Goal: Task Accomplishment & Management: Manage account settings

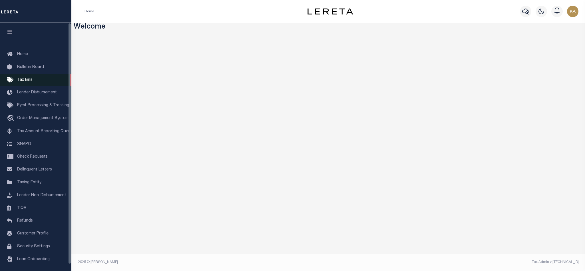
click at [33, 80] on link "Tax Bills" at bounding box center [35, 80] width 71 height 13
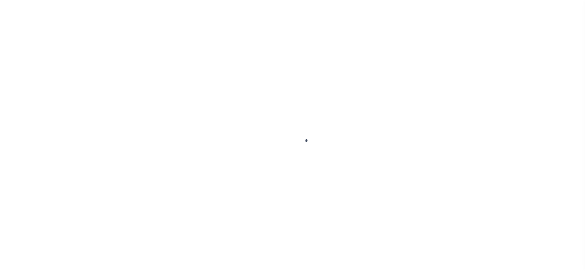
select select
select select "true"
select select
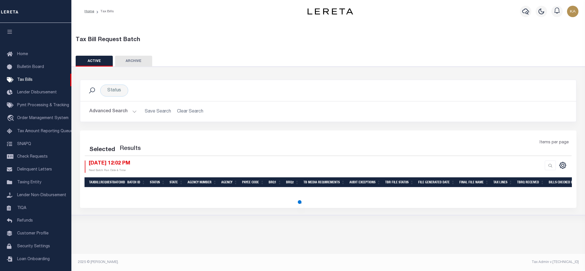
click at [116, 114] on button "Advanced Search" at bounding box center [112, 111] width 47 height 11
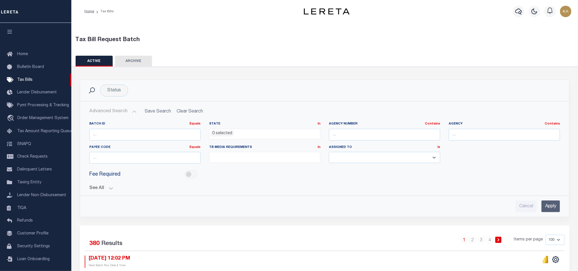
click at [110, 188] on button "See All" at bounding box center [324, 188] width 471 height 5
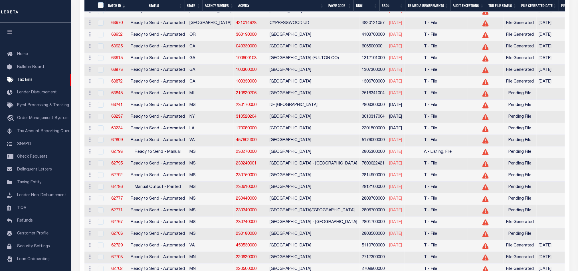
scroll to position [1156, 0]
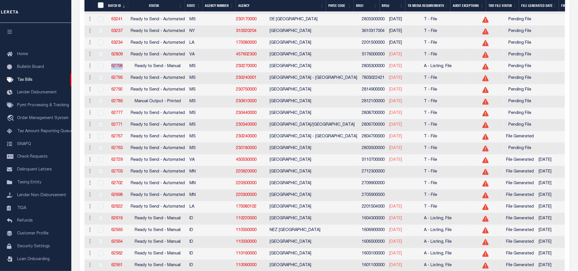
drag, startPoint x: 127, startPoint y: 96, endPoint x: 107, endPoint y: 96, distance: 20.0
click at [107, 73] on td "62798" at bounding box center [117, 67] width 23 height 12
copy link "62798"
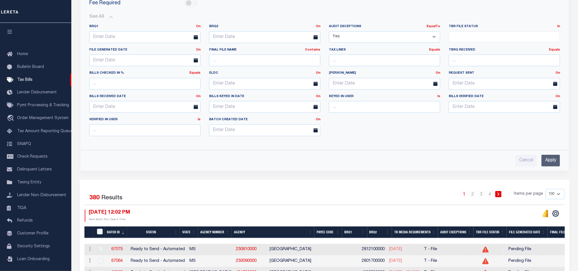
scroll to position [43, 0]
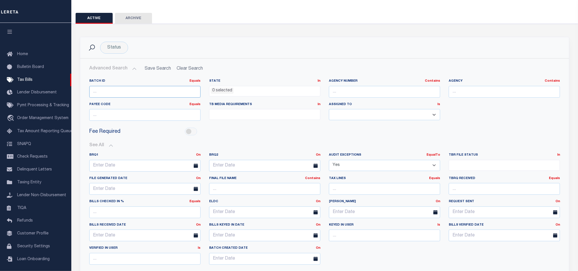
click at [140, 92] on input "number" at bounding box center [144, 92] width 111 height 12
paste input "62798"
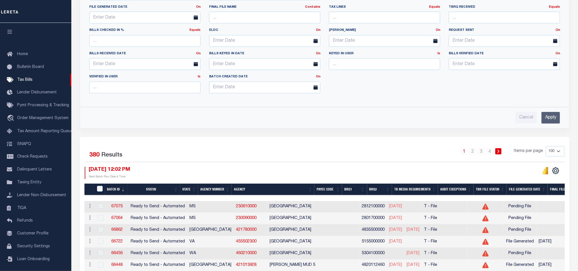
type input "62798"
click at [550, 114] on div "Cancel Apply" at bounding box center [325, 115] width 480 height 16
click at [542, 116] on input "Apply" at bounding box center [551, 118] width 19 height 12
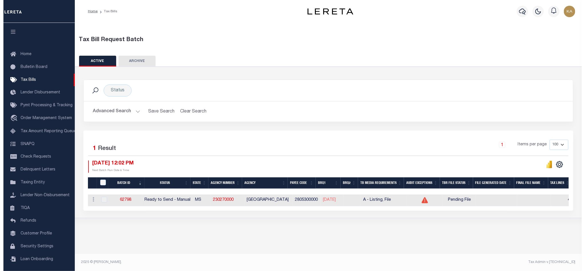
scroll to position [0, 0]
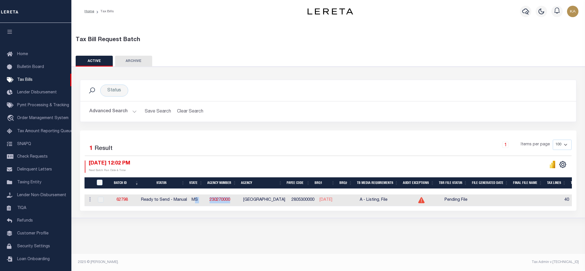
drag, startPoint x: 241, startPoint y: 202, endPoint x: 200, endPoint y: 202, distance: 41.1
click at [199, 202] on tr "ACTIONS Delete 62798 Ready to Send - Manual MS 230270000 HUMPHREYS COUNTY 28053…" at bounding box center [547, 200] width 927 height 12
copy tr "S 230270000"
click at [312, 198] on td "2805300000" at bounding box center [303, 200] width 28 height 12
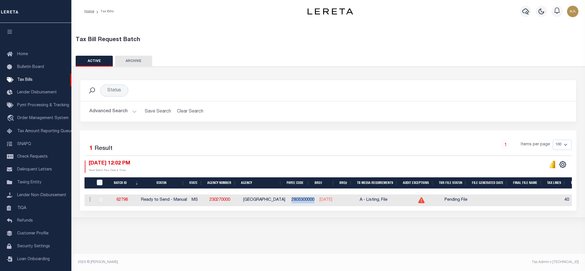
copy td "2805300000"
click at [437, 124] on div "Status Search Advanced Search Save Search Clear Search TaxBillBatches_dynamicta…" at bounding box center [328, 105] width 505 height 51
drag, startPoint x: 363, startPoint y: 202, endPoint x: 391, endPoint y: 201, distance: 28.3
click at [391, 201] on tr "ACTIONS Delete 62798 Ready to Send - Manual MS 230270000 HUMPHREYS COUNTY 28053…" at bounding box center [547, 200] width 927 height 12
click at [220, 202] on link "230270000" at bounding box center [220, 200] width 21 height 4
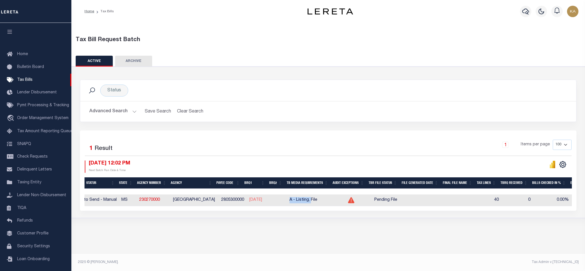
scroll to position [0, 71]
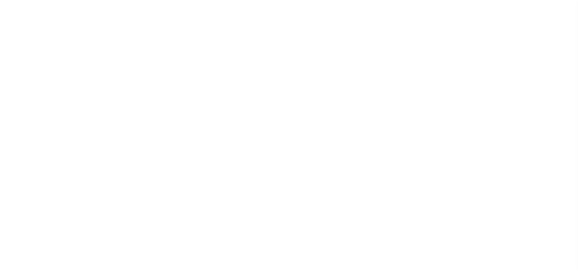
select select
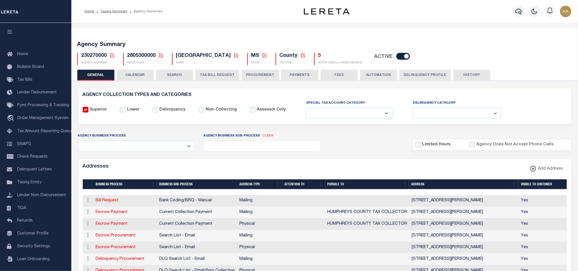
drag, startPoint x: 204, startPoint y: 74, endPoint x: 186, endPoint y: 110, distance: 40.6
click at [204, 74] on button "TAX BILL REQUEST" at bounding box center [218, 75] width 44 height 11
select select "27"
checkbox input "false"
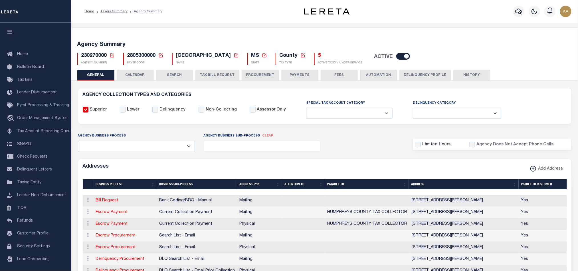
checkbox input "false"
select select "16"
select select "true"
select select "14"
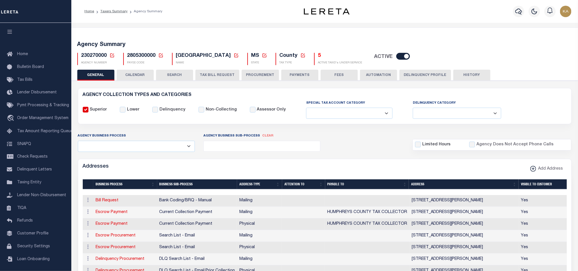
type input "6000-6100"
select select
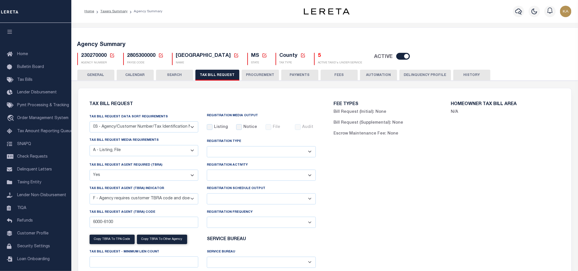
scroll to position [128, 0]
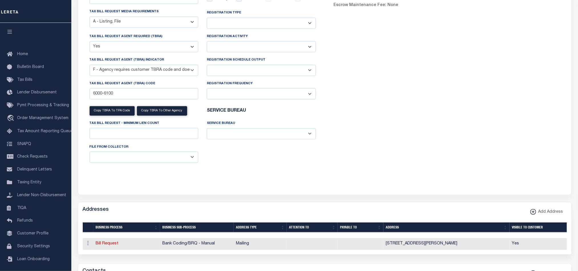
click at [106, 74] on select "A - Agency requires both customer TBRA code and LERETA TBRA code. B - Agency re…" at bounding box center [144, 70] width 109 height 11
drag, startPoint x: 116, startPoint y: 74, endPoint x: 123, endPoint y: 74, distance: 7.1
click at [116, 74] on select "A - Agency requires both customer TBRA code and LERETA TBRA code. B - Agency re…" at bounding box center [144, 70] width 109 height 11
click at [161, 74] on select "A - Agency requires both customer TBRA code and LERETA TBRA code. B - Agency re…" at bounding box center [144, 70] width 109 height 11
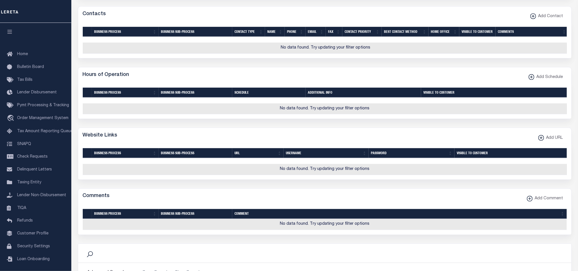
scroll to position [685, 0]
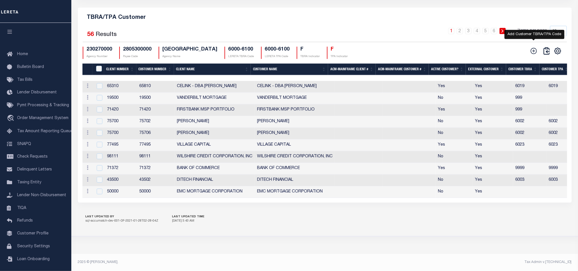
click at [534, 55] on icon at bounding box center [533, 50] width 7 height 7
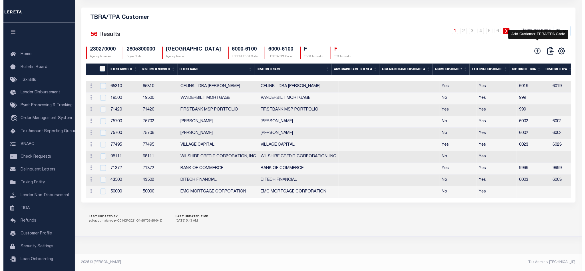
scroll to position [671, 0]
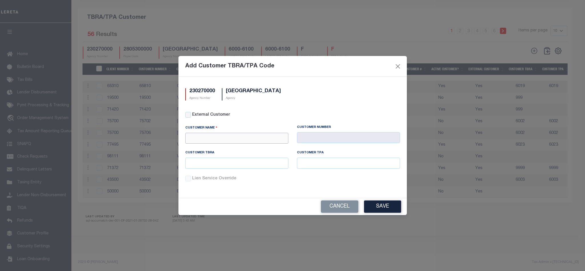
click at [219, 141] on input "text" at bounding box center [236, 138] width 103 height 11
paste input "2233"
type input "2233"
click at [335, 139] on input "text" at bounding box center [348, 137] width 103 height 11
click at [247, 166] on input "text" at bounding box center [236, 163] width 103 height 11
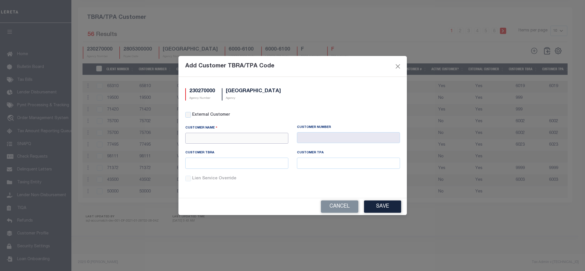
click at [220, 143] on input "text" at bounding box center [236, 138] width 103 height 11
click at [193, 115] on label "External Customer" at bounding box center [296, 115] width 208 height 6
click at [191, 115] on input "External Customer" at bounding box center [188, 115] width 6 height 6
checkbox input "true"
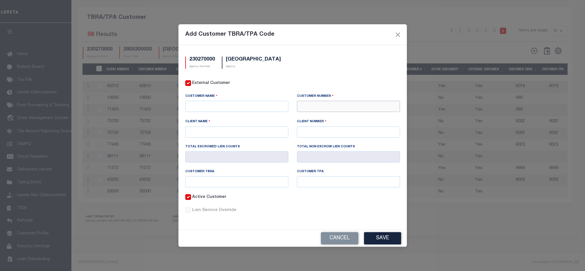
click at [310, 110] on input "text" at bounding box center [348, 106] width 103 height 11
paste input "87092"
type input "87092"
click at [339, 237] on button "Cancel" at bounding box center [339, 238] width 37 height 12
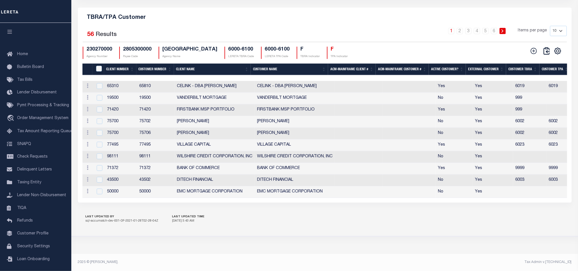
click at [116, 75] on th "Client Number" at bounding box center [120, 69] width 32 height 12
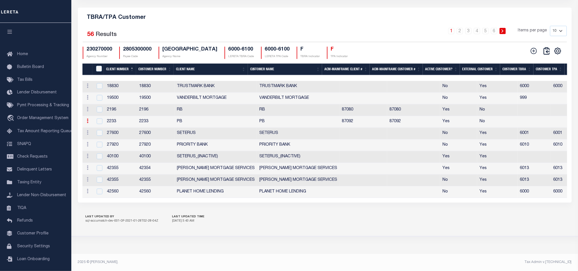
click at [88, 123] on icon at bounding box center [88, 120] width 2 height 5
click at [97, 135] on link "Edit" at bounding box center [98, 129] width 26 height 9
type input "PB"
type input "2233"
checkbox input "true"
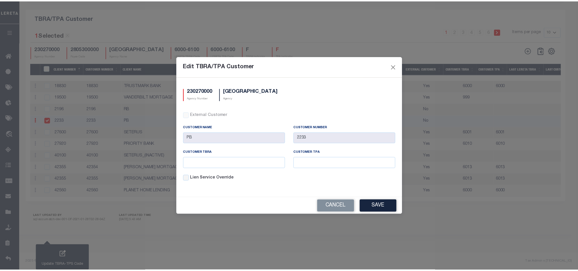
scroll to position [558, 0]
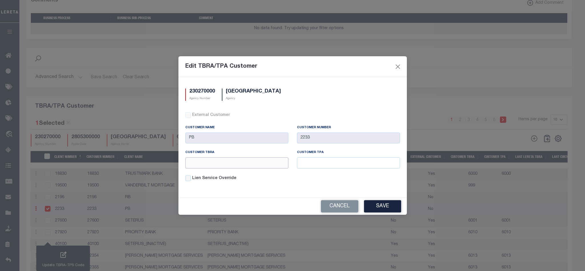
click at [234, 164] on input "text" at bounding box center [236, 162] width 103 height 11
type input "Test"
click at [385, 207] on button "Save" at bounding box center [382, 206] width 37 height 12
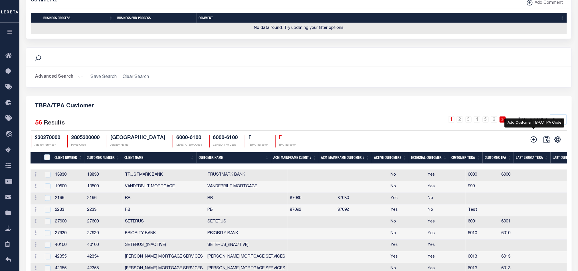
click at [534, 143] on icon at bounding box center [534, 139] width 6 height 6
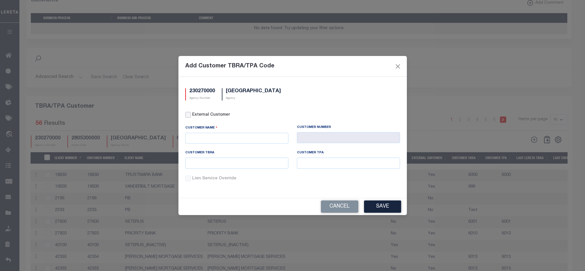
click at [188, 116] on input "External Customer" at bounding box center [188, 115] width 6 height 6
checkbox input "true"
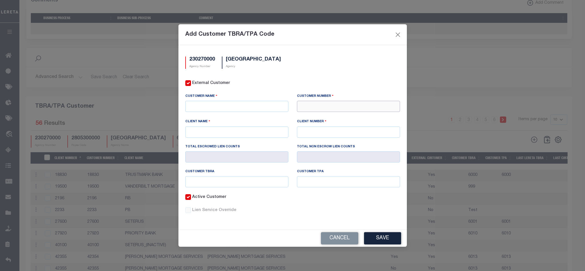
click at [322, 109] on input "text" at bounding box center [348, 106] width 103 height 11
paste input "71411"
type input "71411"
click at [320, 115] on div "71411 - CMG FINANCIAL" at bounding box center [348, 116] width 102 height 9
type input "CMG FINANCIAL"
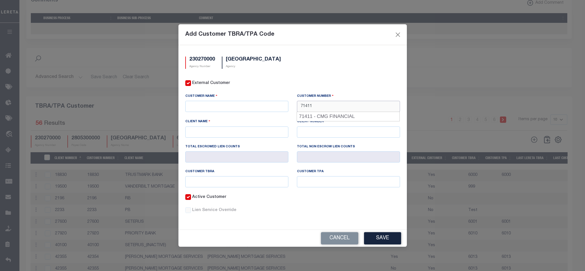
type input "CMG FINANCIAL"
type input "71410"
type input "71411"
click at [206, 178] on input "text" at bounding box center [236, 181] width 103 height 11
type input "test"
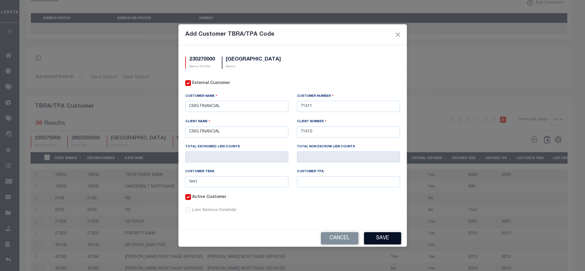
click at [383, 241] on button "Save" at bounding box center [382, 238] width 37 height 12
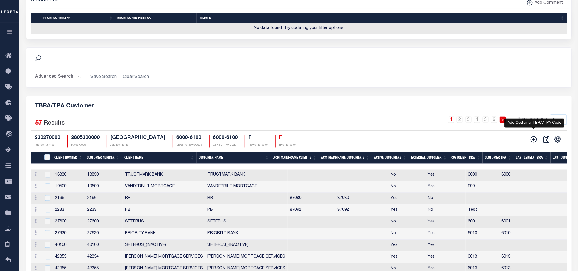
click at [535, 143] on icon at bounding box center [533, 139] width 7 height 7
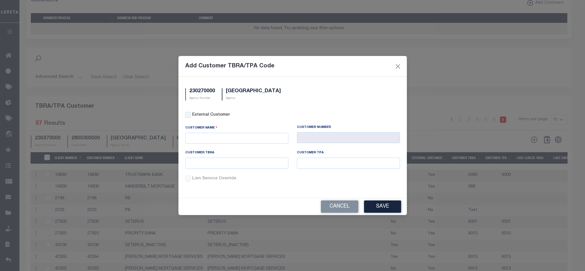
click at [183, 116] on div "External Customer" at bounding box center [292, 118] width 223 height 13
click at [187, 116] on input "External Customer" at bounding box center [188, 115] width 6 height 6
checkbox input "true"
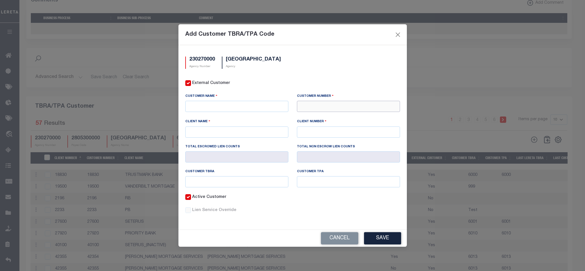
click at [316, 109] on input "text" at bounding box center [348, 106] width 103 height 11
paste input "99970"
type input "99970"
click at [315, 114] on div "99970 - Test3" at bounding box center [348, 116] width 102 height 9
type input "Test3"
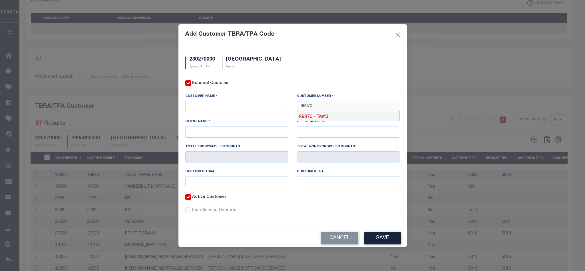
type input "Test3"
type input "99970"
click at [212, 177] on input "text" at bounding box center [236, 181] width 103 height 11
type input "test"
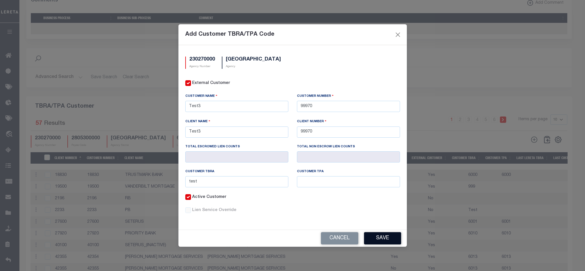
click at [375, 237] on button "Save" at bounding box center [382, 238] width 37 height 12
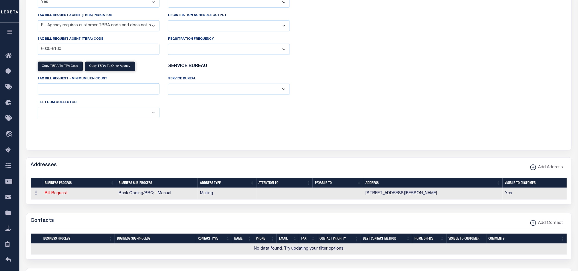
scroll to position [0, 0]
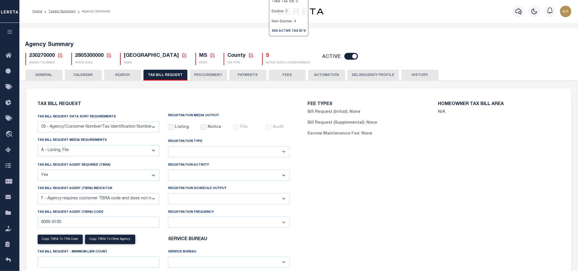
click at [87, 74] on button "CALENDAR" at bounding box center [83, 75] width 37 height 11
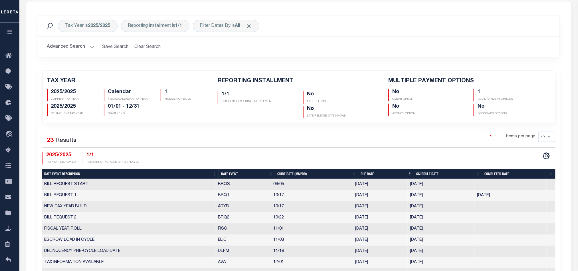
checkbox input "false"
type input "1"
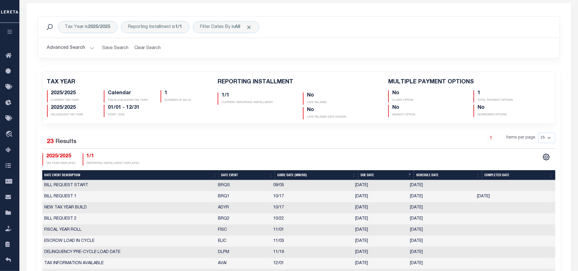
scroll to position [171, 0]
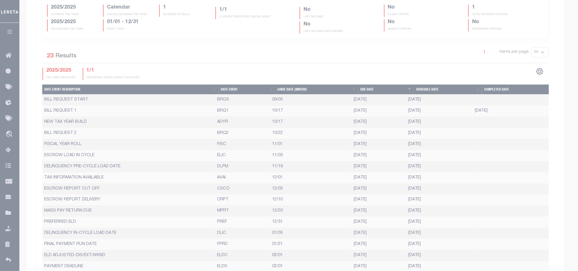
select select "10"
select select "22"
type input "10/15/2025"
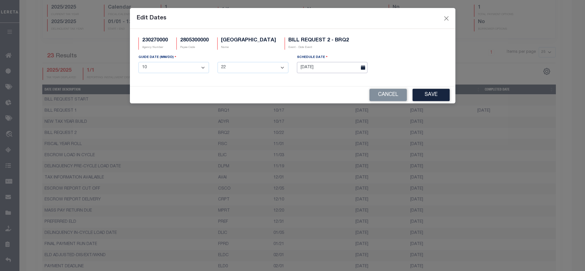
drag, startPoint x: 419, startPoint y: 136, endPoint x: 316, endPoint y: 70, distance: 122.6
click at [316, 70] on input "10/15/2025" at bounding box center [332, 67] width 71 height 11
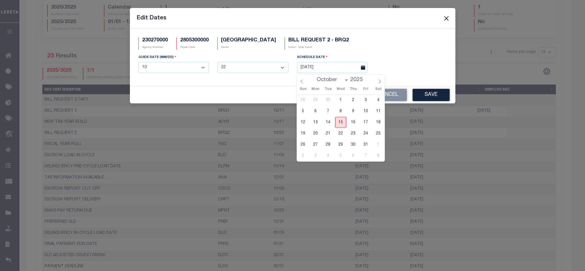
click at [341, 120] on span "15" at bounding box center [340, 122] width 11 height 11
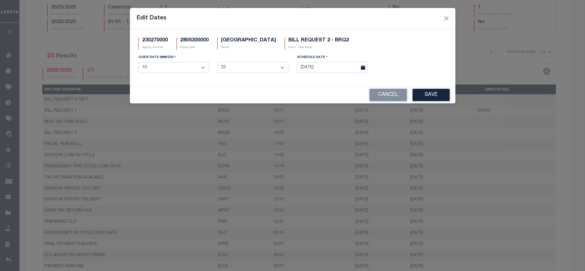
click at [426, 88] on div "Cancel Save" at bounding box center [292, 94] width 325 height 17
click at [427, 97] on button "Save" at bounding box center [430, 95] width 37 height 12
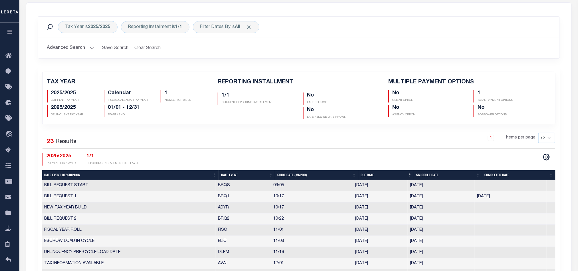
scroll to position [0, 0]
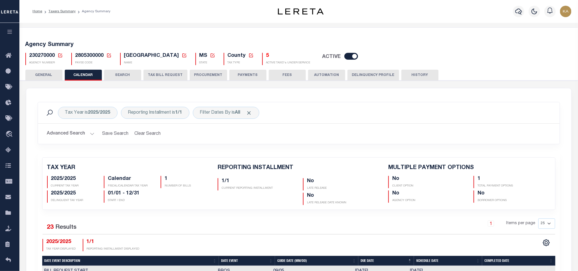
click at [168, 70] on button "TAX BILL REQUEST" at bounding box center [166, 75] width 44 height 11
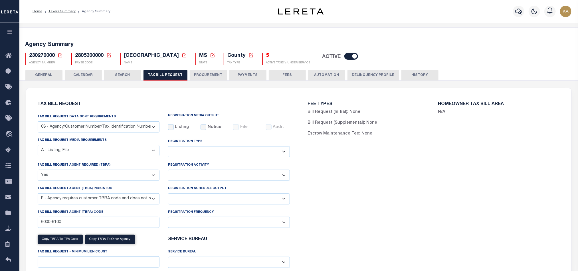
scroll to position [128, 0]
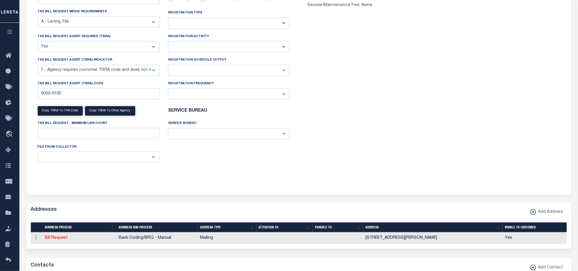
click at [218, 75] on select "Delta File Full File" at bounding box center [229, 70] width 122 height 11
select select "1"
click at [168, 67] on select "Delta File Full File" at bounding box center [229, 70] width 122 height 11
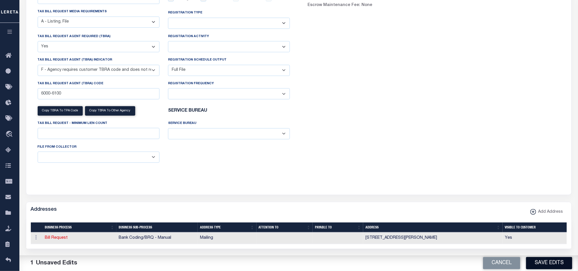
click at [542, 266] on button "Save Edits" at bounding box center [549, 263] width 46 height 12
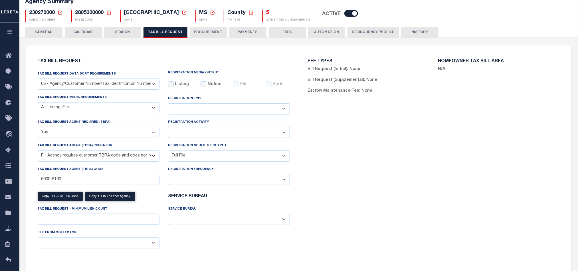
scroll to position [0, 0]
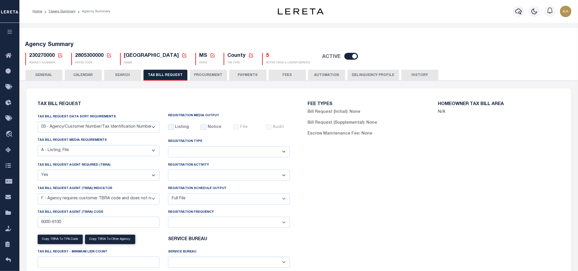
click at [82, 77] on button "CALENDAR" at bounding box center [83, 75] width 37 height 11
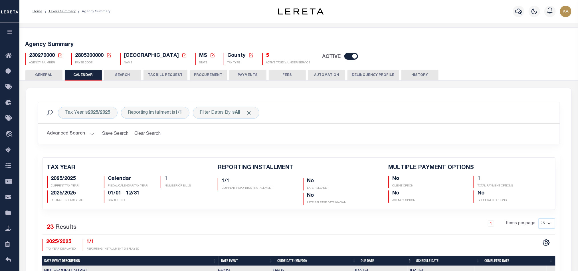
click at [46, 53] on span "230270000" at bounding box center [42, 55] width 26 height 5
copy h5 "230270000"
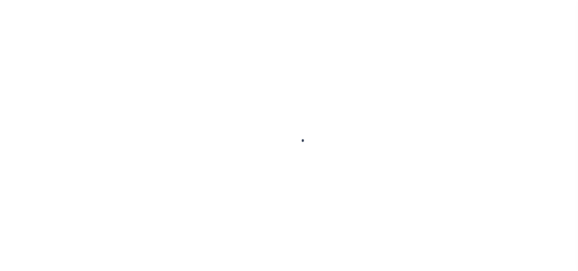
select select
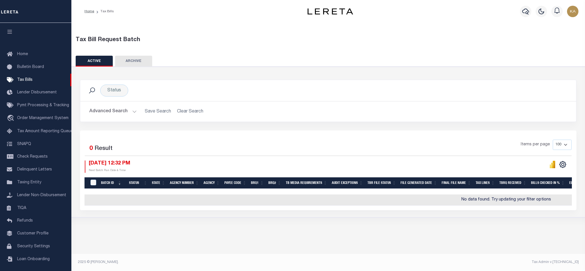
click at [108, 113] on button "Advanced Search" at bounding box center [112, 111] width 47 height 11
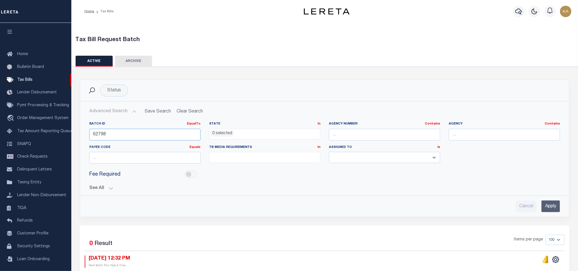
click at [98, 135] on input "62798" at bounding box center [144, 135] width 111 height 12
click at [348, 133] on input "text" at bounding box center [384, 135] width 111 height 12
paste input "230270000"
type input "230270000"
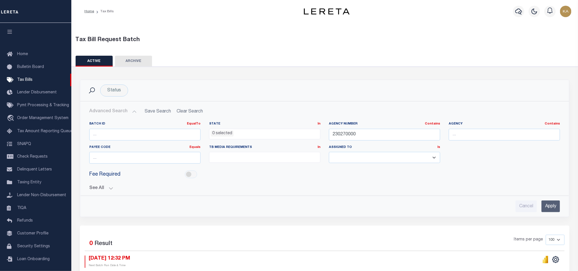
click at [550, 208] on input "Apply" at bounding box center [551, 206] width 19 height 12
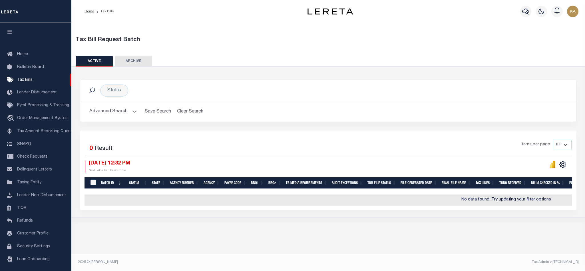
click at [101, 112] on button "Advanced Search" at bounding box center [112, 111] width 47 height 11
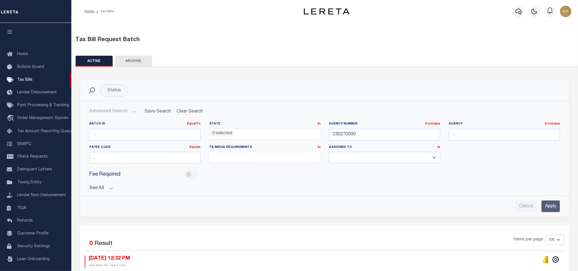
scroll to position [65, 0]
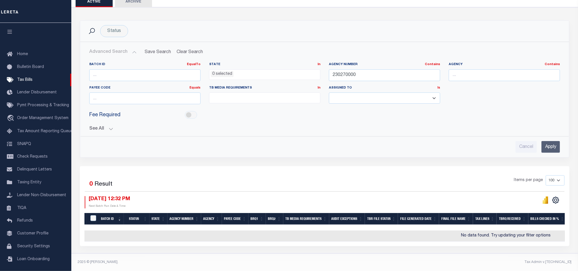
click at [106, 126] on button "See All" at bounding box center [324, 128] width 471 height 5
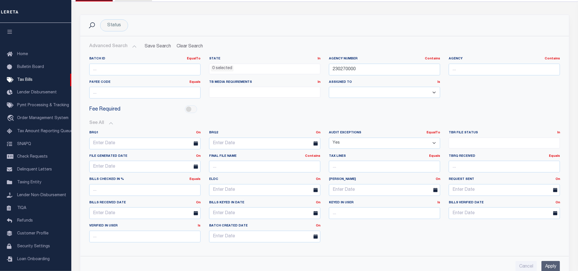
click at [357, 142] on select "Yes No" at bounding box center [384, 143] width 111 height 11
select select
click at [329, 138] on select "Yes No" at bounding box center [384, 143] width 111 height 11
click at [551, 265] on input "Apply" at bounding box center [551, 267] width 19 height 12
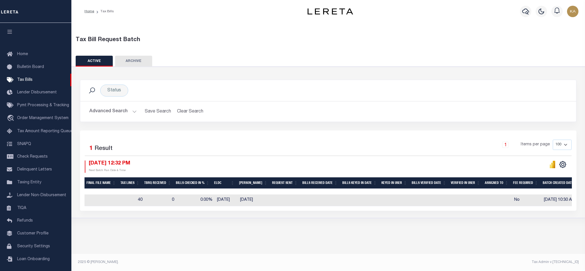
scroll to position [0, 440]
